Goal: Participate in discussion: Participate in discussion

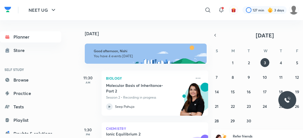
scroll to position [88, 0]
